Goal: Entertainment & Leisure: Consume media (video, audio)

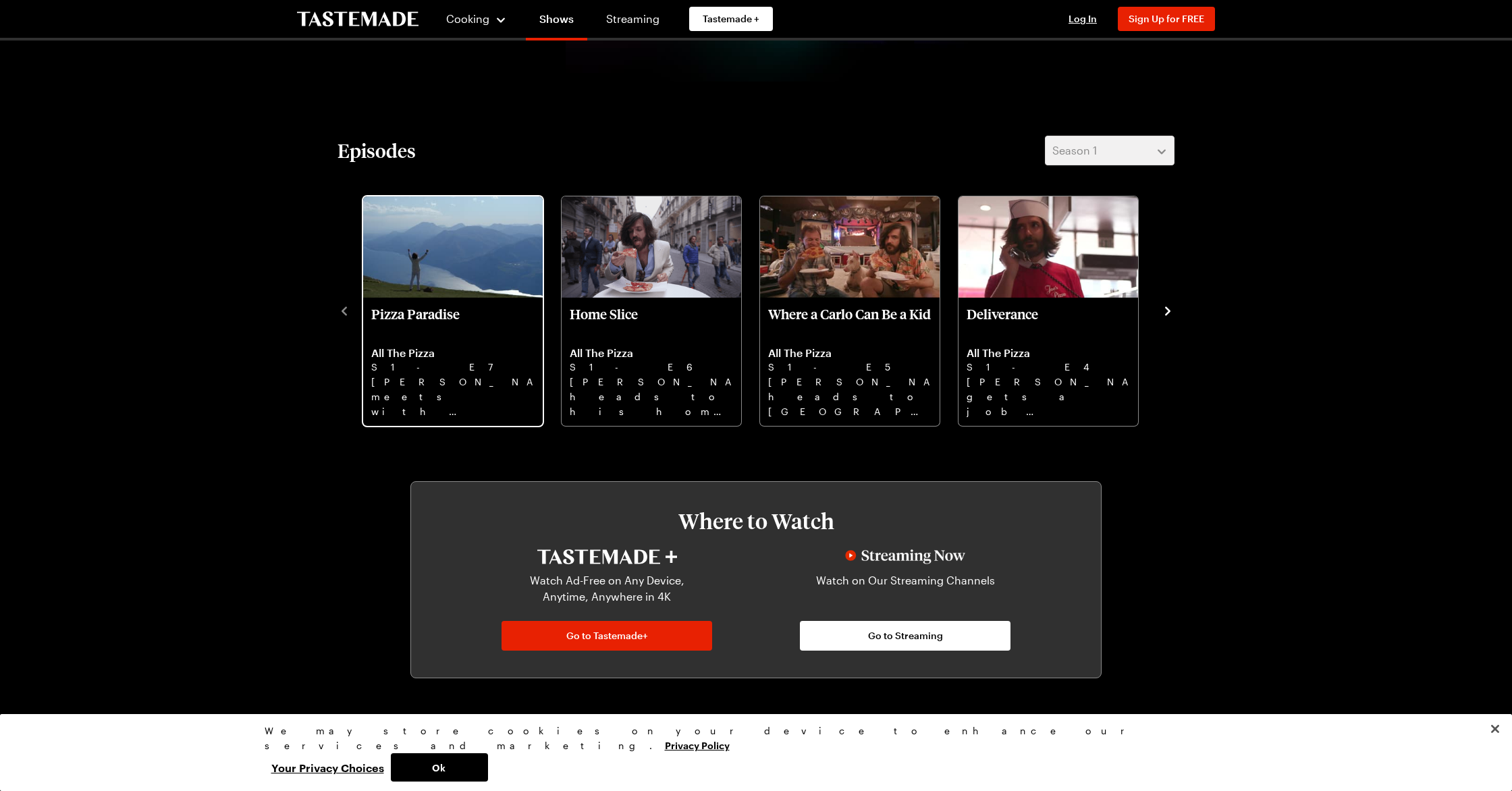
scroll to position [334, 0]
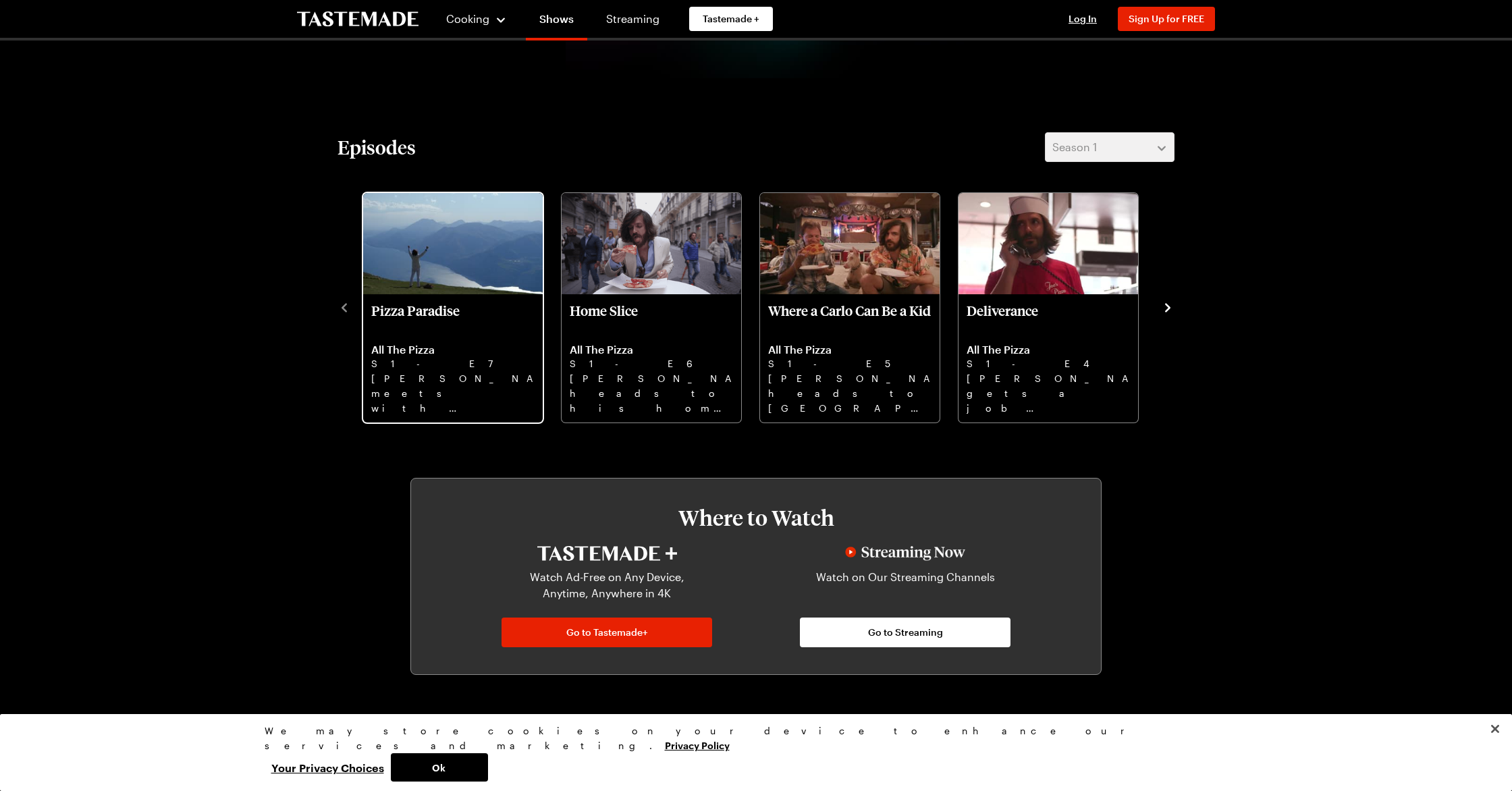
click at [423, 337] on link "Pizza Paradise All The Pizza S1 - E7 [PERSON_NAME] meets with world-renowned me…" at bounding box center [453, 358] width 163 height 112
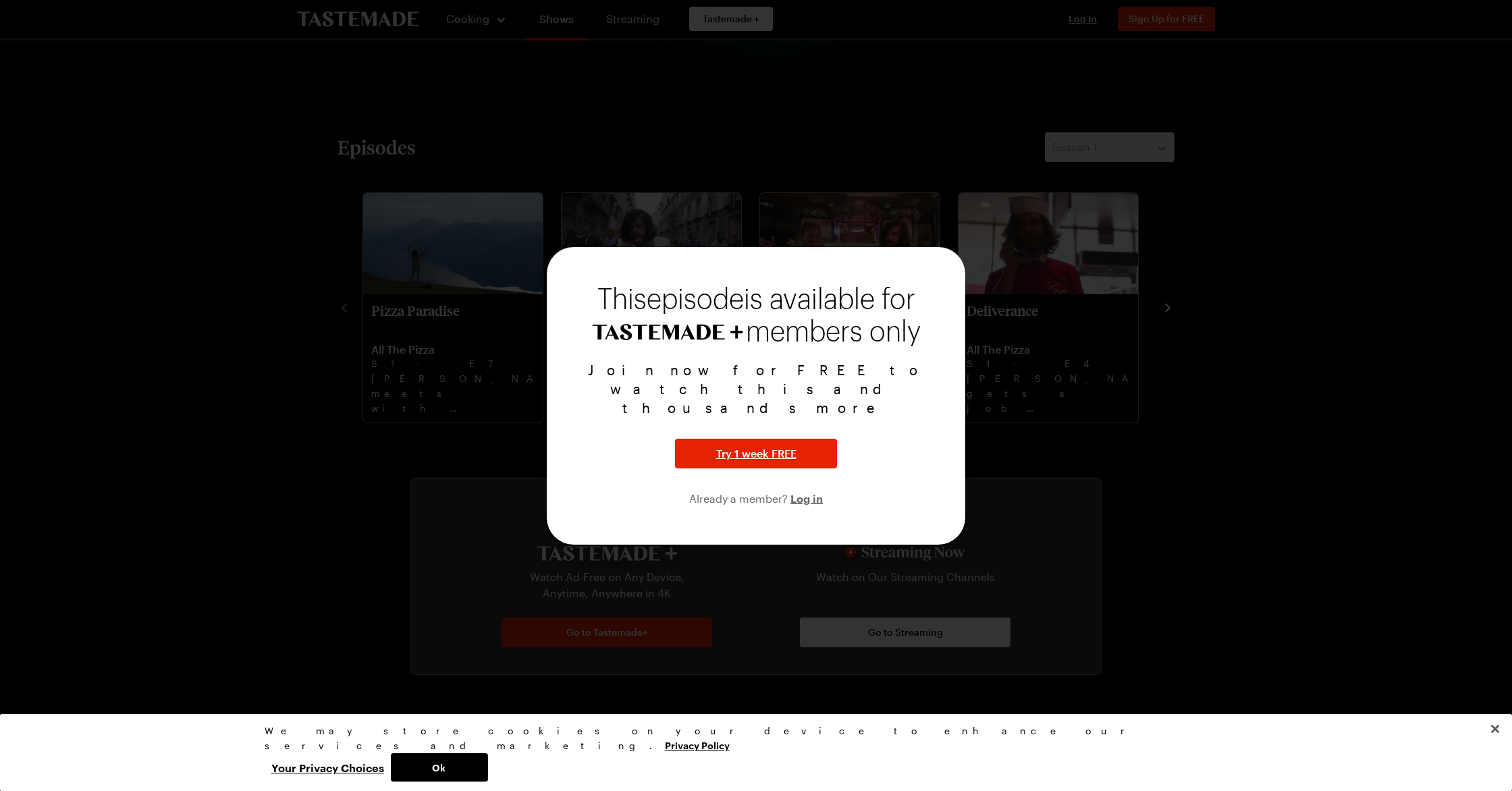
drag, startPoint x: 185, startPoint y: 64, endPoint x: 205, endPoint y: 84, distance: 28.3
click at [188, 69] on div at bounding box center [756, 395] width 1512 height 791
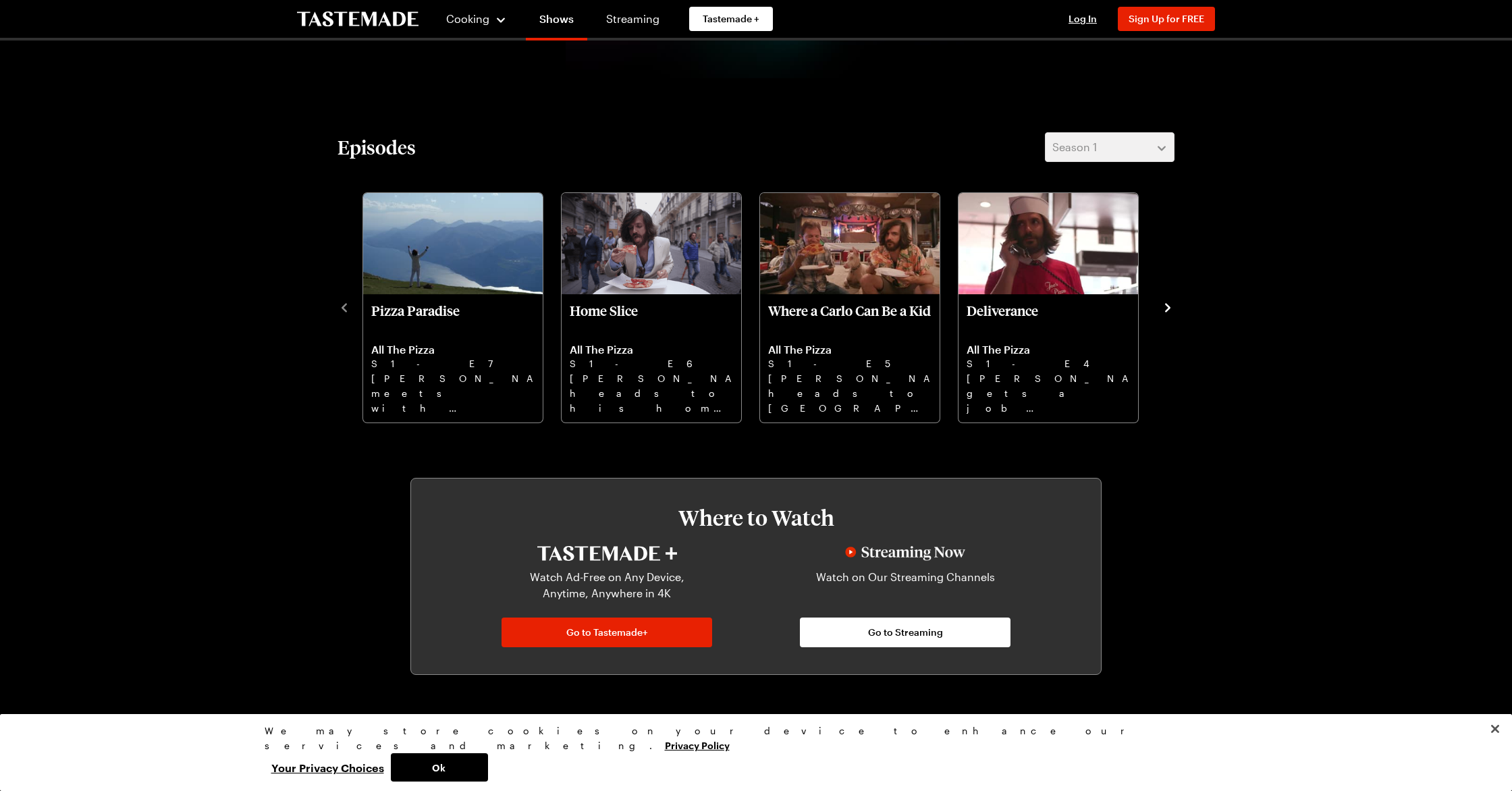
click at [310, 287] on div "All The Pizza Travel 1 Season The love, passion and obsession of pizza. Watch N…" at bounding box center [756, 376] width 972 height 1338
click at [1165, 311] on icon "navigate to next item" at bounding box center [1167, 307] width 6 height 9
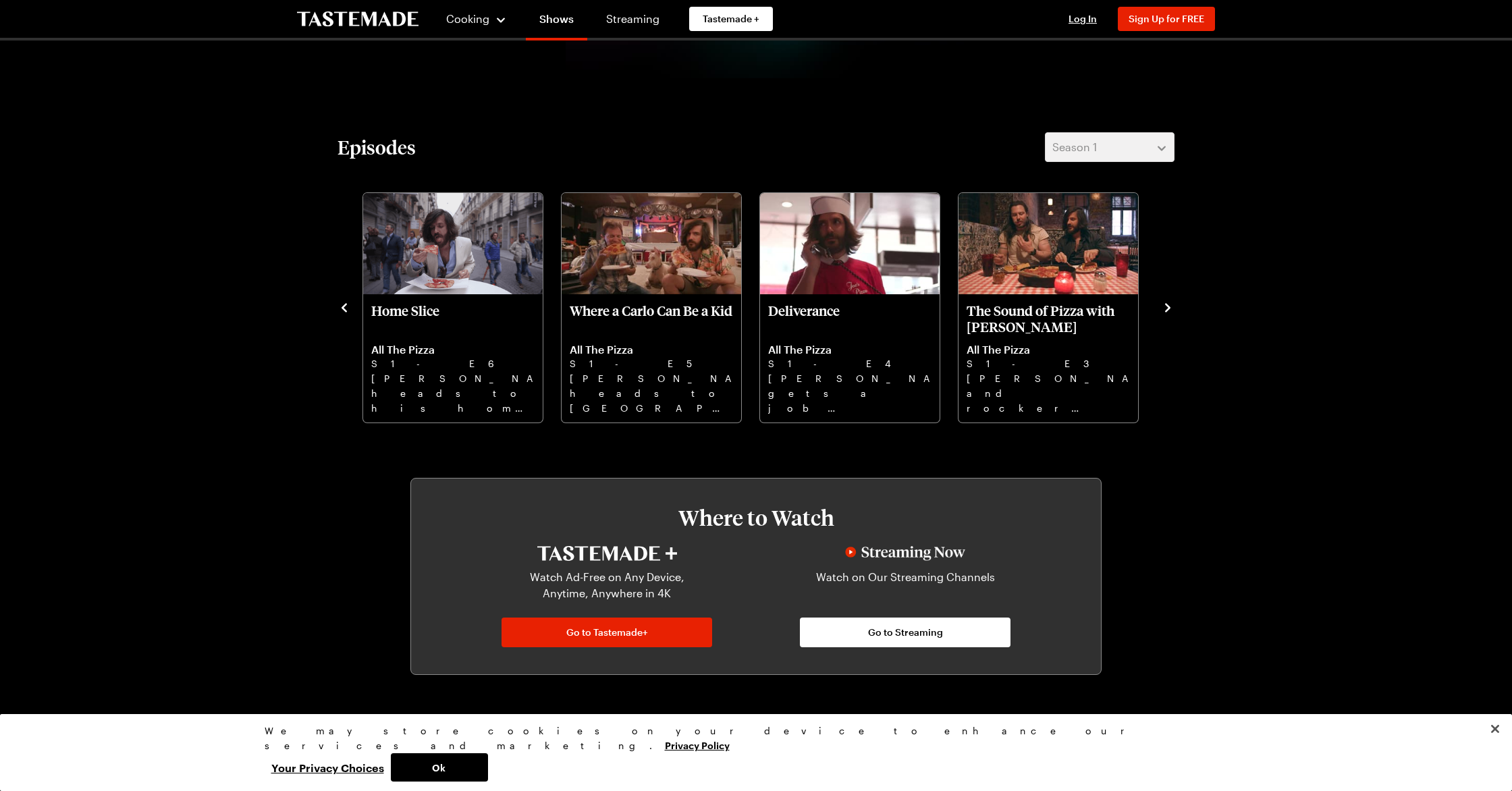
click at [1168, 308] on icon "navigate to next item" at bounding box center [1167, 307] width 6 height 9
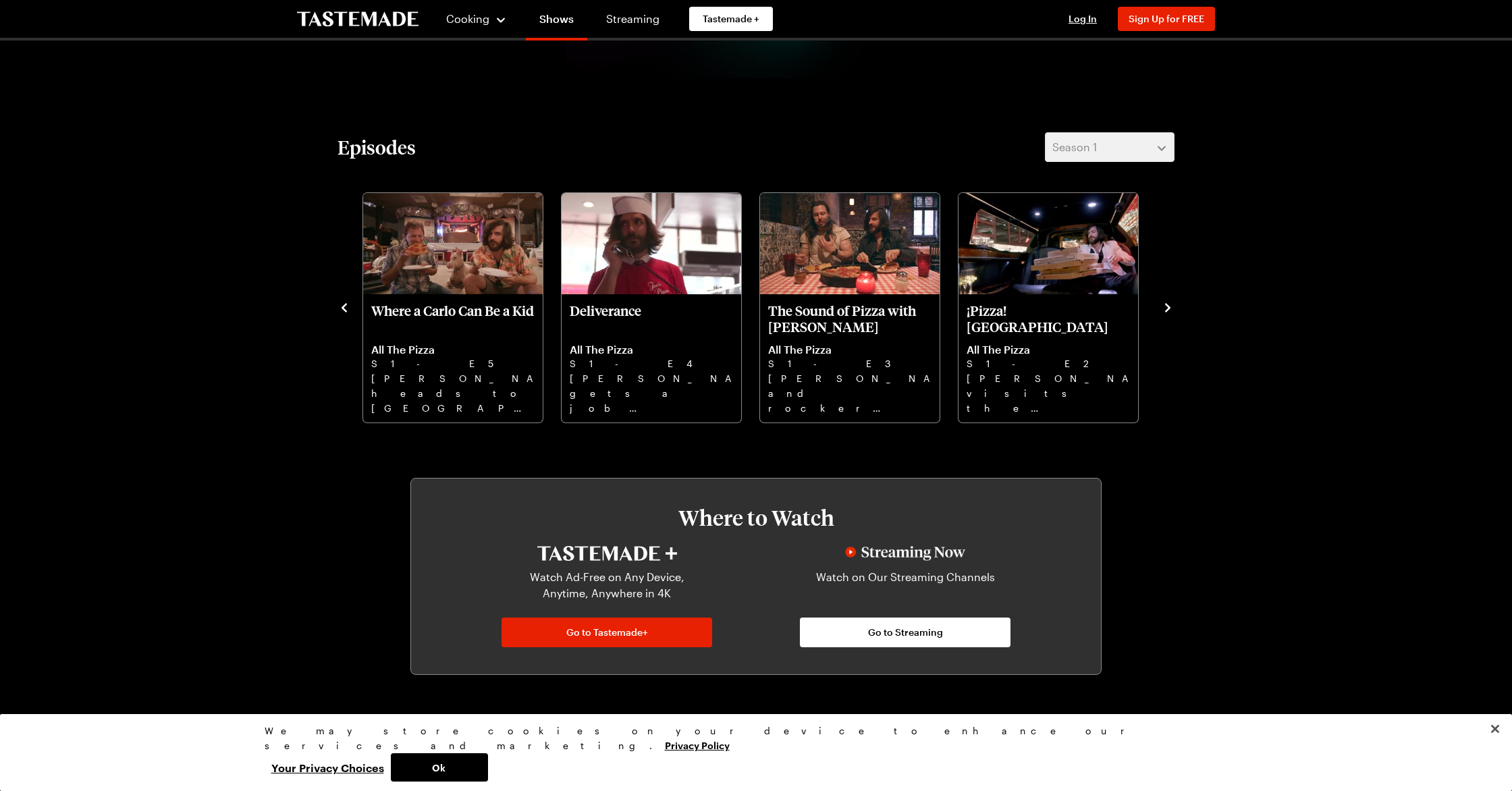
click at [1168, 308] on icon "navigate to next item" at bounding box center [1167, 307] width 6 height 9
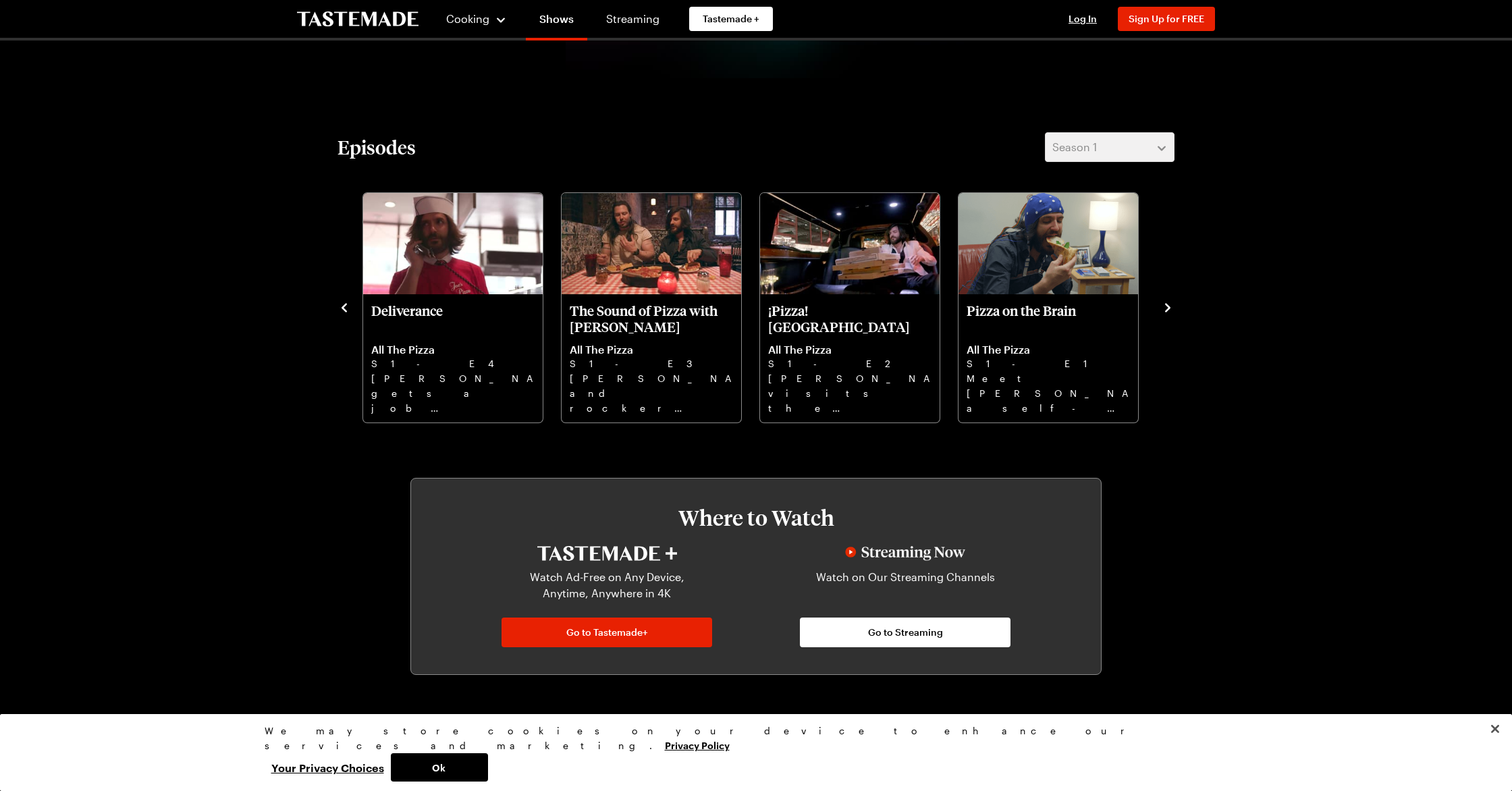
click at [347, 300] on button "navigate to previous item" at bounding box center [344, 307] width 14 height 16
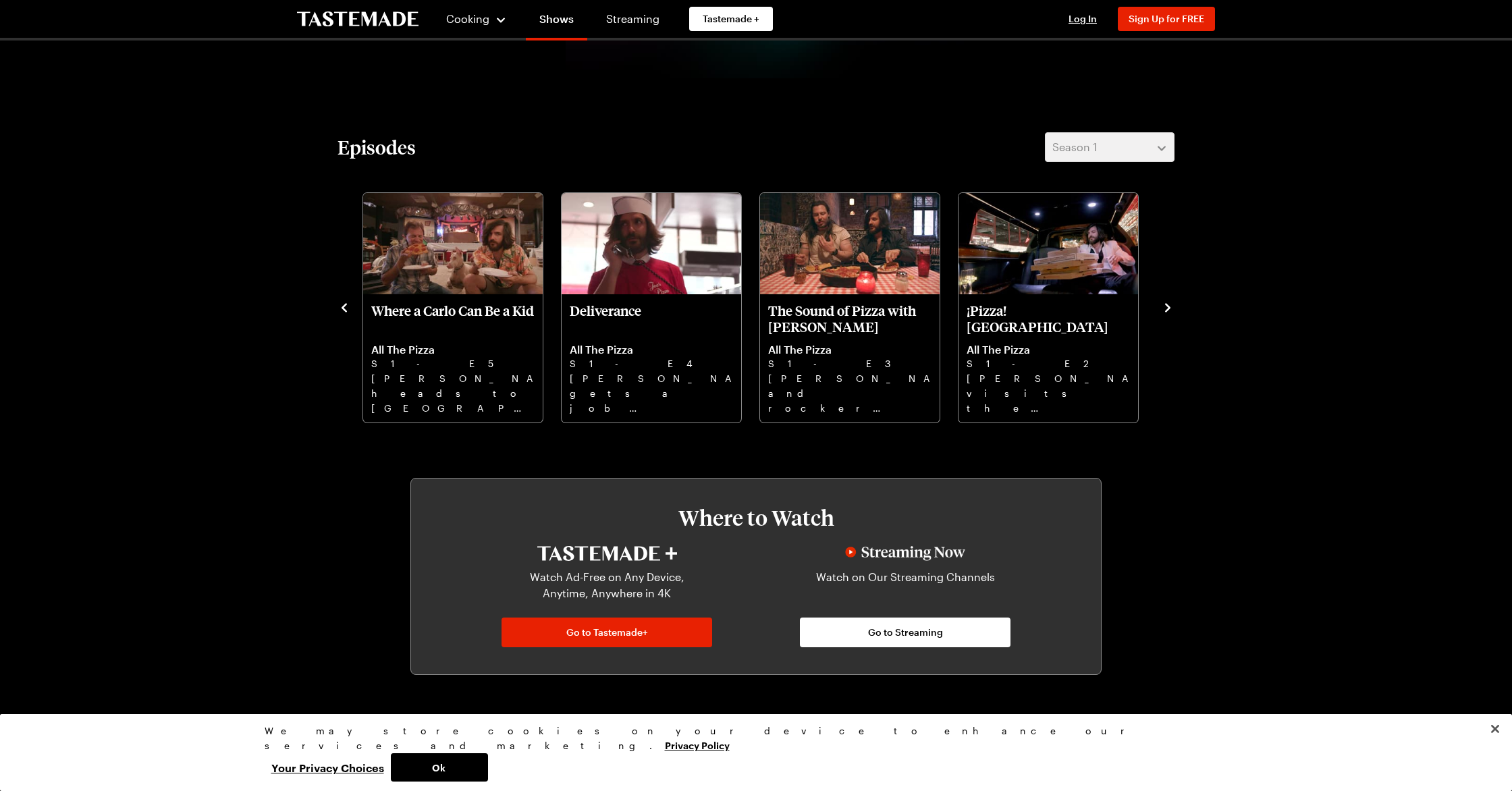
click at [347, 300] on button "navigate to previous item" at bounding box center [344, 307] width 14 height 16
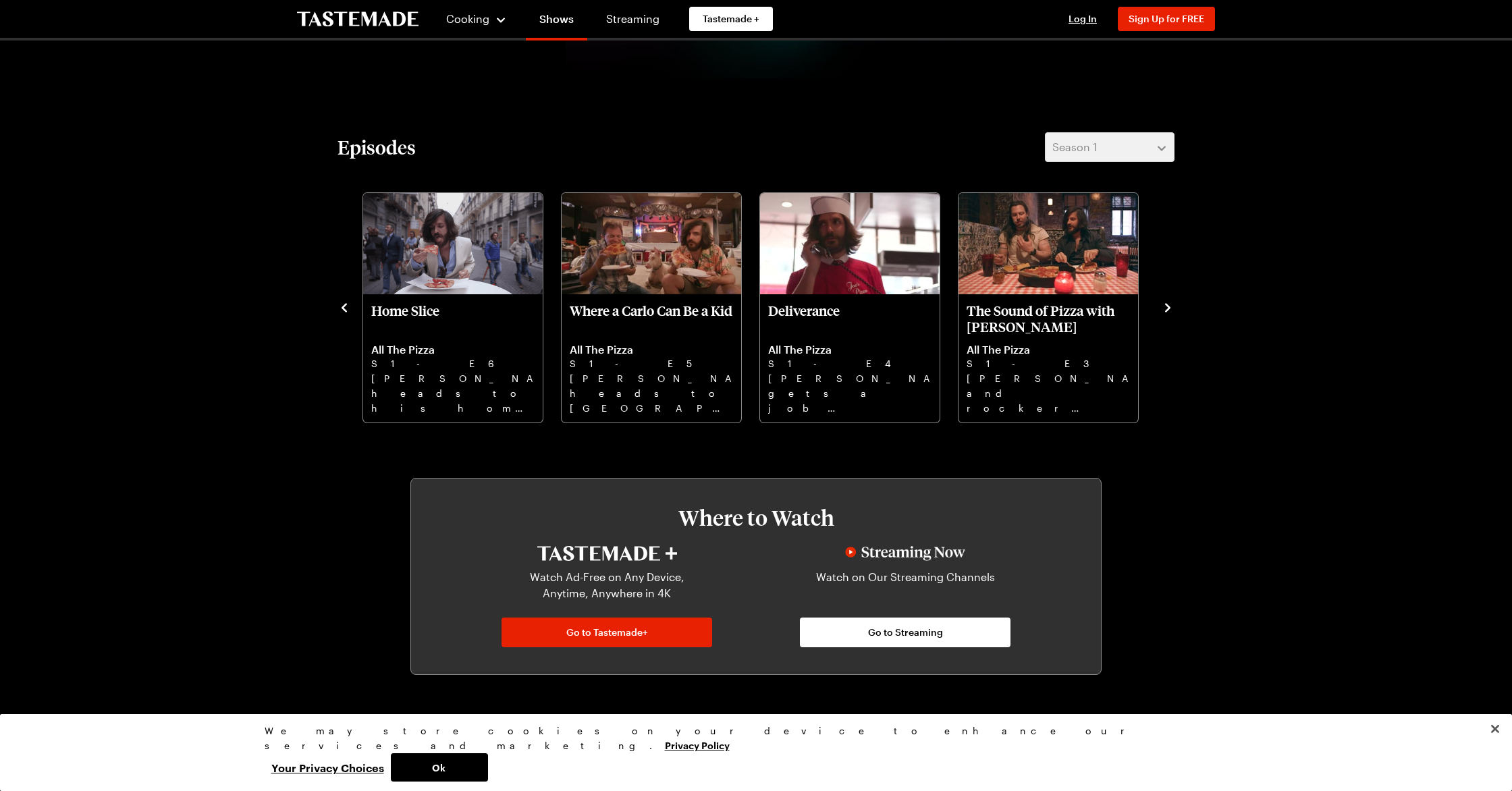
click at [347, 300] on button "navigate to previous item" at bounding box center [344, 307] width 14 height 16
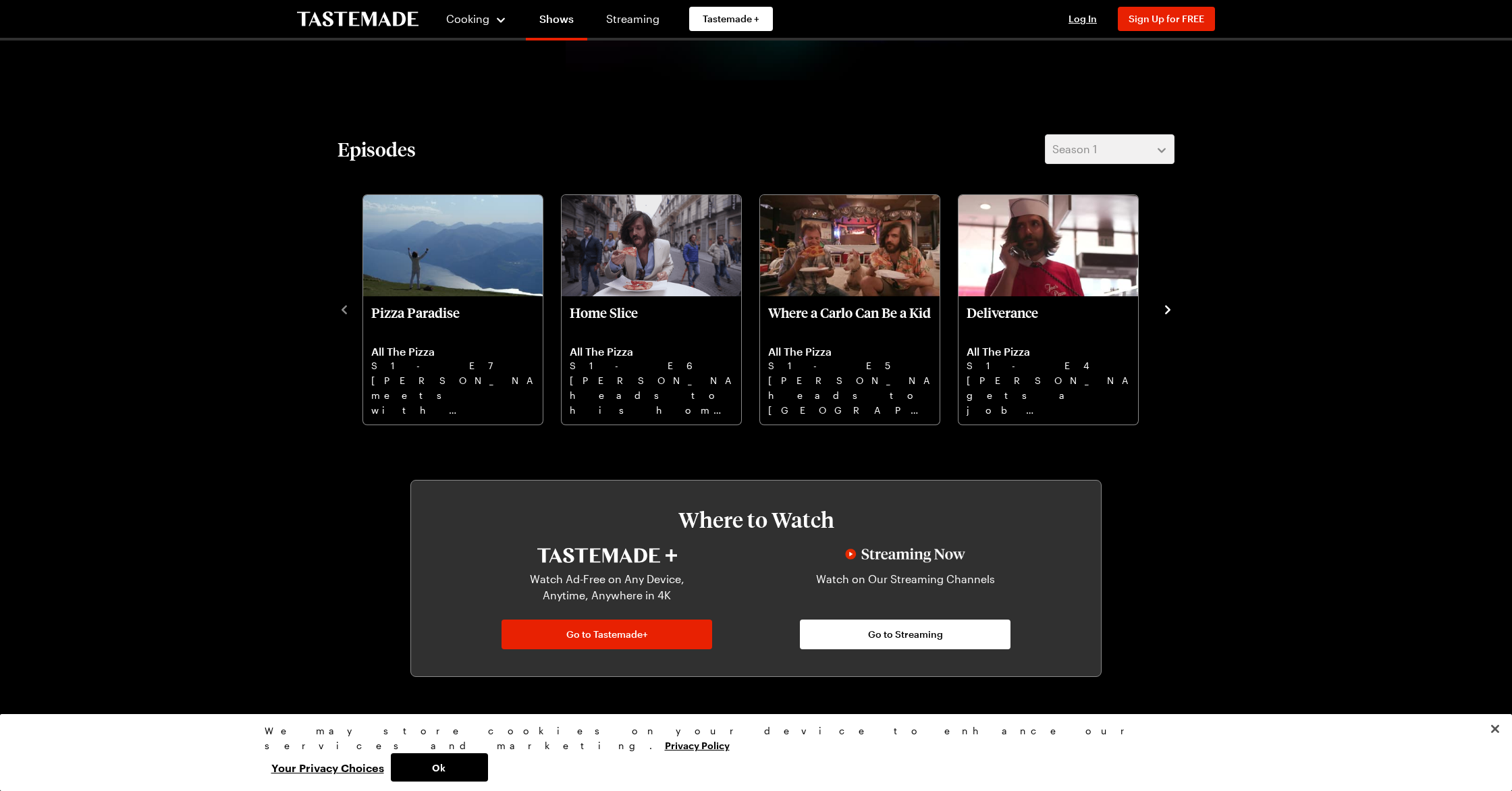
click at [347, 300] on div "Pizza Paradise All The Pizza S1 - E7 [PERSON_NAME] meets with world-renowned me…" at bounding box center [755, 309] width 837 height 235
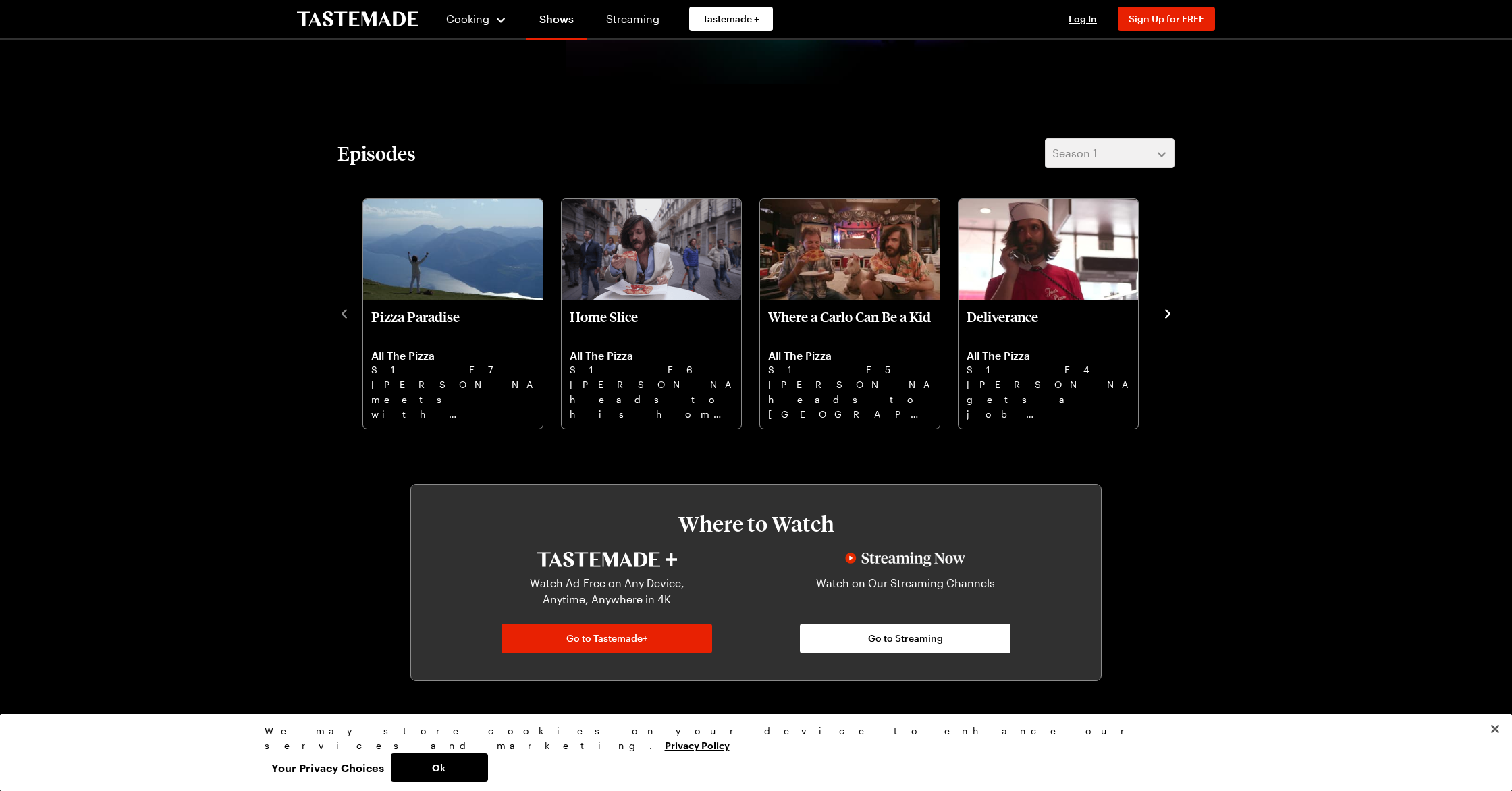
scroll to position [299, 0]
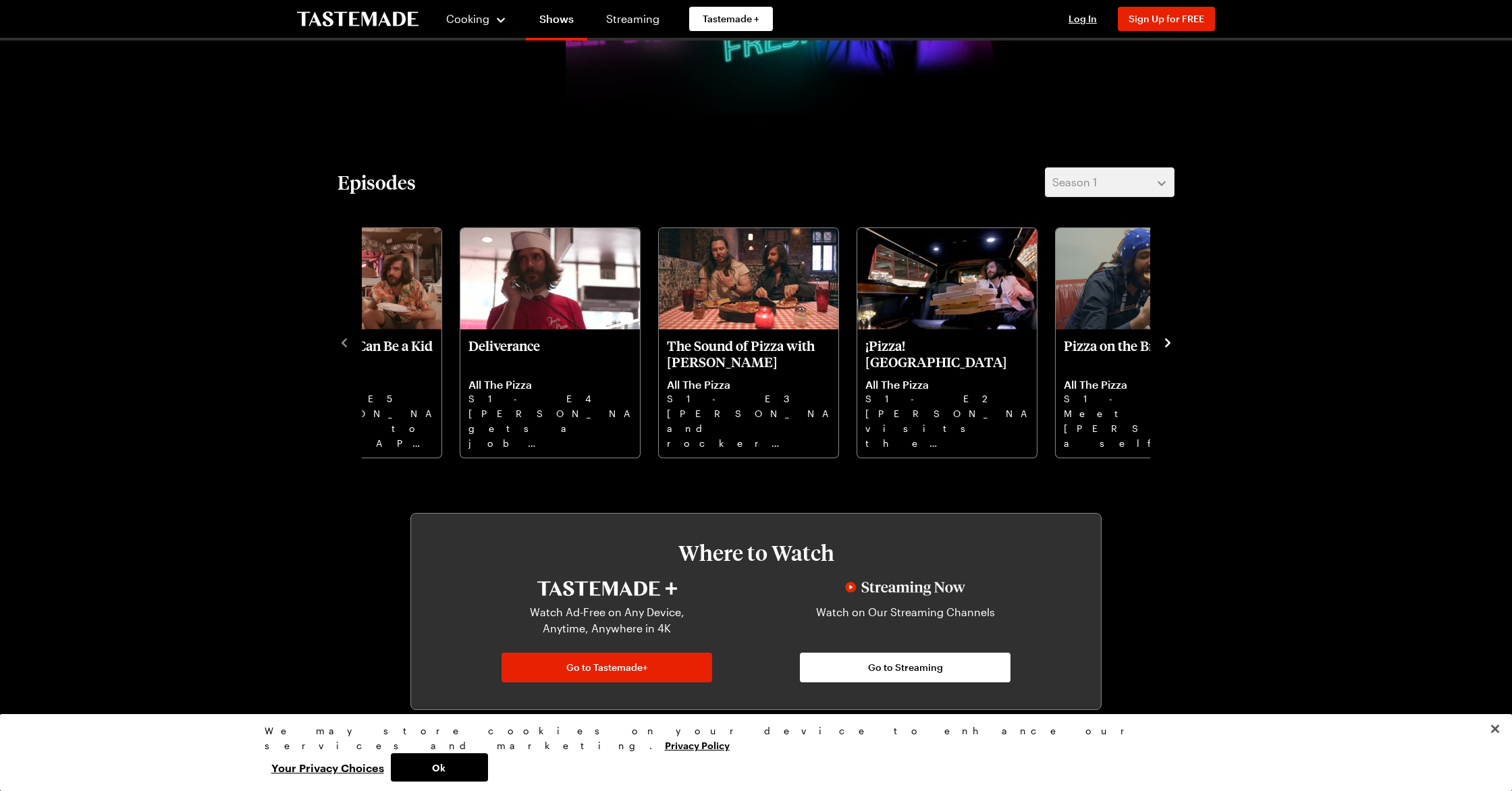
click at [79, 42] on div "Cooking Shows Streaming Tastemade + Log In Sign Up Log In Sign Up for FREE All …" at bounding box center [756, 513] width 1512 height 1624
